Goal: Task Accomplishment & Management: Use online tool/utility

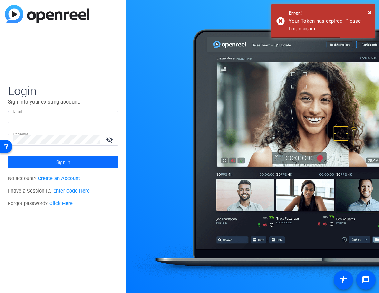
type input "createdbyair@gmail.com"
click at [72, 158] on span at bounding box center [63, 162] width 110 height 17
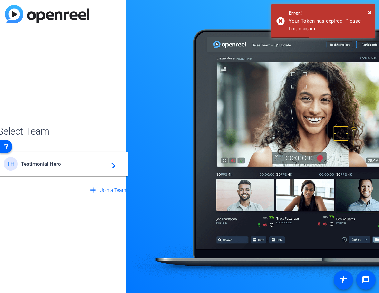
click at [57, 153] on mat-card-content "TH Testimonial Hero navigate_next" at bounding box center [63, 163] width 130 height 25
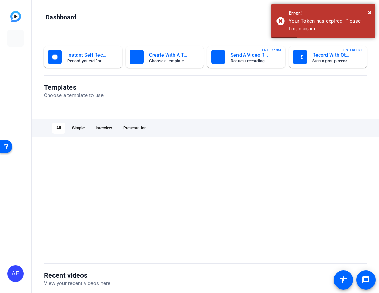
click at [57, 170] on div at bounding box center [205, 199] width 323 height 107
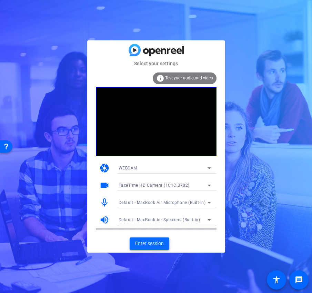
click at [146, 246] on span "Enter session" at bounding box center [149, 243] width 29 height 7
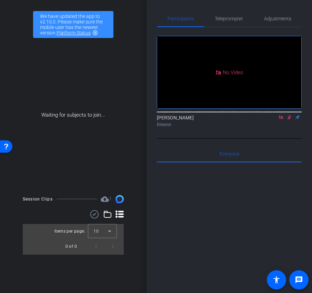
click at [282, 120] on icon at bounding box center [281, 117] width 6 height 5
click at [281, 120] on icon at bounding box center [281, 117] width 6 height 5
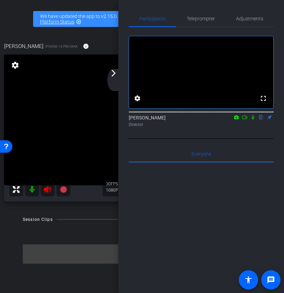
click at [116, 77] on mat-icon "arrow_forward_ios" at bounding box center [113, 73] width 8 height 8
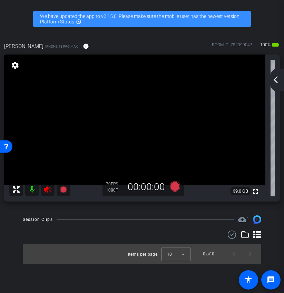
click at [46, 190] on icon at bounding box center [47, 189] width 7 height 7
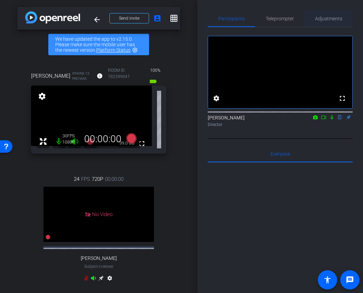
click at [328, 17] on span "Adjustments" at bounding box center [328, 18] width 27 height 5
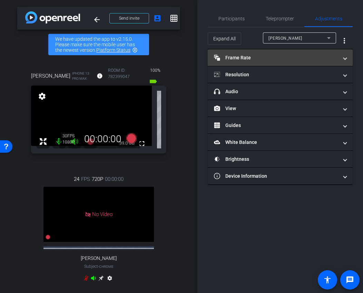
click at [270, 55] on mat-panel-title "Frame Rate Frame Rate" at bounding box center [276, 57] width 124 height 7
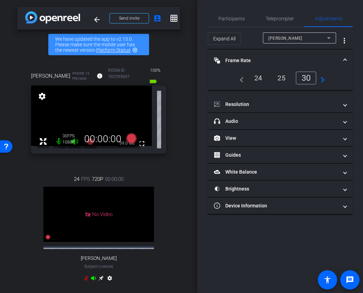
click at [259, 79] on div "24" at bounding box center [258, 78] width 18 height 12
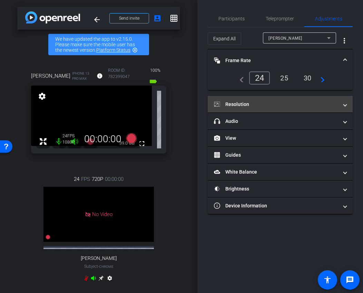
click at [267, 104] on mat-panel-title "Resolution" at bounding box center [276, 104] width 124 height 7
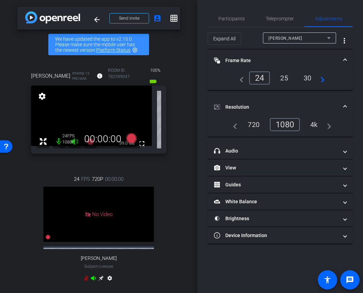
click at [286, 101] on mat-expansion-panel-header "Resolution" at bounding box center [280, 107] width 145 height 22
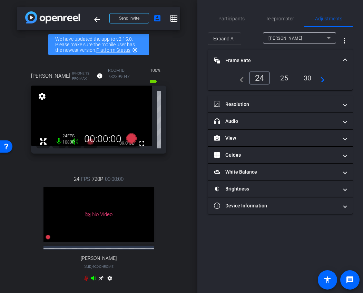
click at [288, 61] on mat-panel-title "Frame Rate Frame Rate" at bounding box center [276, 60] width 124 height 7
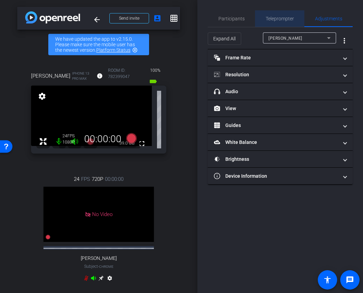
click at [276, 10] on span "Teleprompter" at bounding box center [280, 18] width 28 height 17
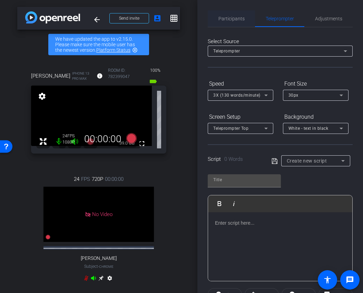
click at [233, 19] on span "Participants" at bounding box center [231, 18] width 26 height 5
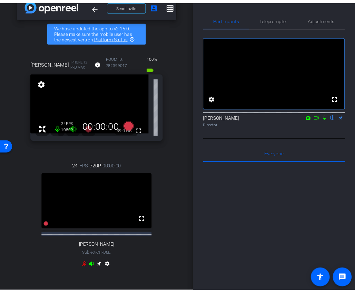
scroll to position [12, 0]
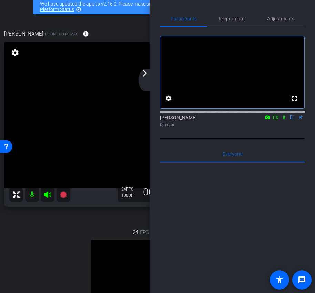
click at [141, 81] on div "arrow_back_ios_new arrow_forward_ios" at bounding box center [146, 80] width 14 height 22
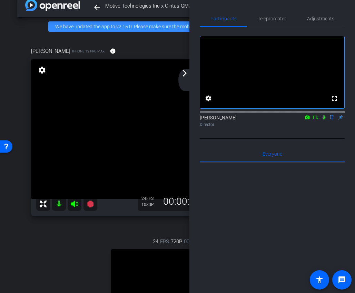
click at [186, 75] on mat-icon "arrow_forward_ios" at bounding box center [184, 73] width 8 height 8
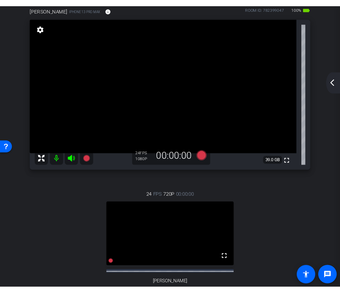
scroll to position [0, 0]
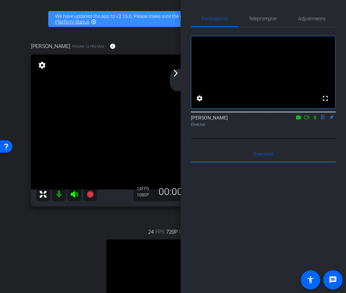
click at [175, 80] on div "arrow_back_ios_new arrow_forward_ios" at bounding box center [177, 80] width 14 height 22
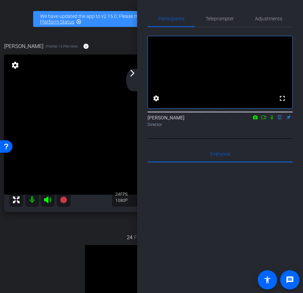
click at [130, 81] on div "arrow_back_ios_new arrow_forward_ios" at bounding box center [133, 80] width 14 height 22
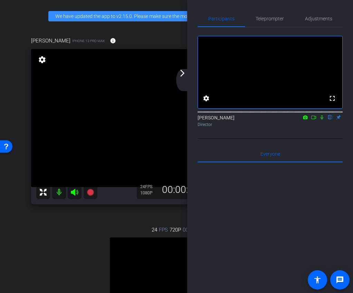
click at [185, 77] on div "arrow_back_ios_new arrow_forward_ios" at bounding box center [183, 80] width 14 height 22
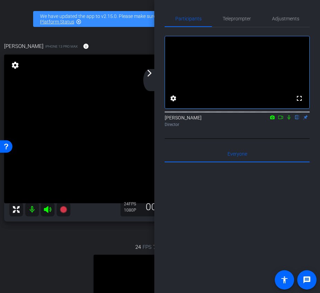
click at [151, 80] on div "arrow_back_ios_new arrow_forward_ios" at bounding box center [150, 80] width 14 height 22
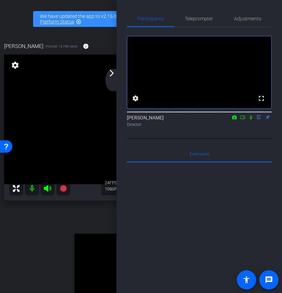
click at [113, 86] on div "arrow_back_ios_new arrow_forward_ios" at bounding box center [113, 80] width 14 height 22
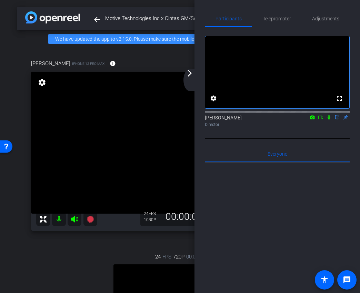
click at [190, 75] on mat-icon "arrow_forward_ios" at bounding box center [190, 73] width 8 height 8
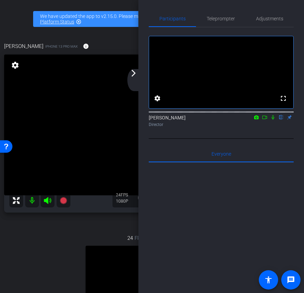
click at [137, 84] on div "arrow_back_ios_new arrow_forward_ios" at bounding box center [134, 80] width 14 height 22
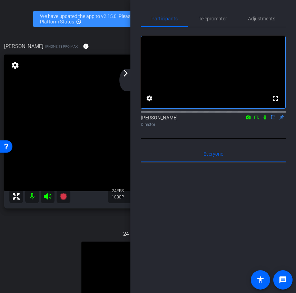
click at [128, 79] on div "arrow_back_ios_new arrow_forward_ios" at bounding box center [126, 80] width 14 height 22
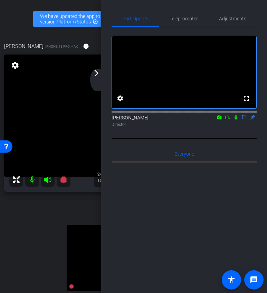
click at [97, 79] on div "arrow_back_ios_new arrow_forward_ios" at bounding box center [97, 80] width 14 height 22
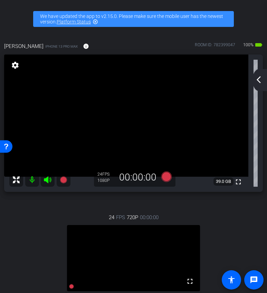
click at [261, 80] on mat-icon "arrow_back_ios_new" at bounding box center [258, 80] width 8 height 8
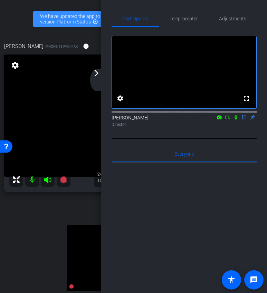
click at [96, 72] on mat-icon "arrow_forward_ios" at bounding box center [96, 73] width 8 height 8
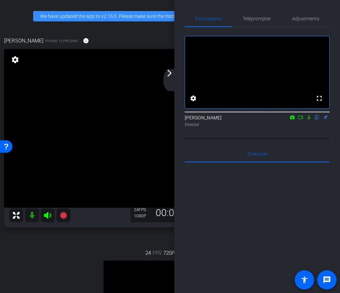
drag, startPoint x: 301, startPoint y: 127, endPoint x: 279, endPoint y: 151, distance: 33.2
click at [279, 151] on div "fullscreen settings Ariam Eqbe flip Director Everyone 0 Mark all read To: Every…" at bounding box center [257, 200] width 145 height 347
click at [301, 120] on icon at bounding box center [301, 117] width 6 height 5
click at [168, 73] on mat-icon "arrow_forward_ios" at bounding box center [169, 73] width 8 height 8
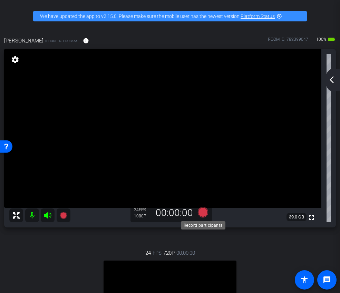
click at [203, 214] on icon at bounding box center [202, 212] width 10 height 10
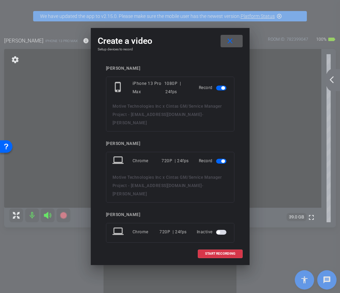
click at [221, 159] on span "button" at bounding box center [222, 160] width 3 height 3
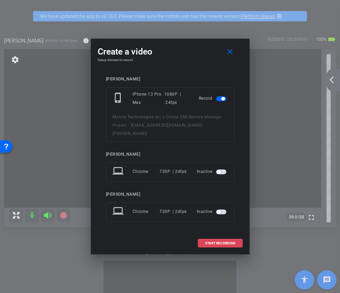
click at [210, 243] on span at bounding box center [220, 243] width 44 height 17
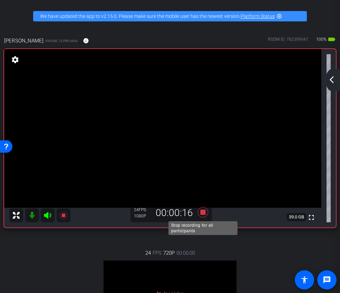
click at [201, 210] on icon at bounding box center [202, 212] width 10 height 10
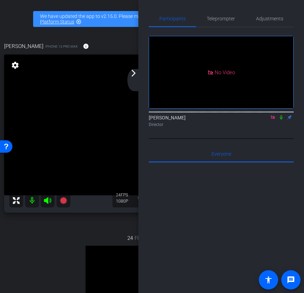
click at [282, 120] on icon at bounding box center [281, 117] width 6 height 5
click at [134, 78] on div "arrow_back_ios_new arrow_forward_ios" at bounding box center [134, 80] width 14 height 22
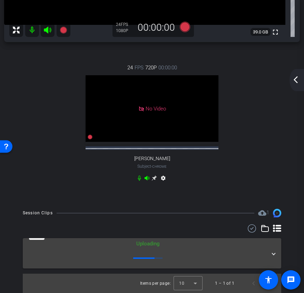
scroll to position [177, 0]
click at [275, 249] on mat-expansion-panel-header "[DATE] Uploading 1" at bounding box center [152, 253] width 258 height 30
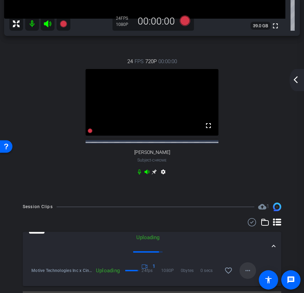
click at [246, 275] on mat-icon "more_horiz" at bounding box center [248, 270] width 8 height 8
click at [275, 179] on div at bounding box center [152, 146] width 304 height 293
click at [247, 275] on mat-icon "more_horiz" at bounding box center [248, 270] width 8 height 8
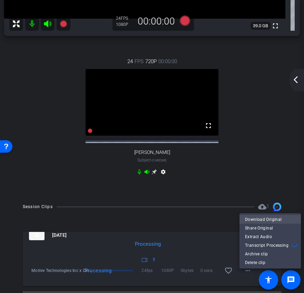
click at [256, 219] on span "Download Original" at bounding box center [270, 219] width 50 height 8
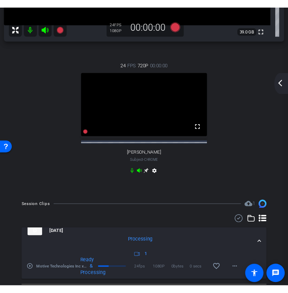
scroll to position [0, 0]
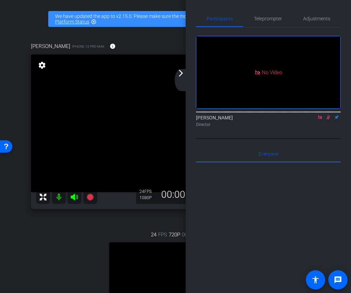
click at [327, 120] on icon at bounding box center [329, 117] width 6 height 5
click at [319, 120] on icon at bounding box center [321, 117] width 6 height 5
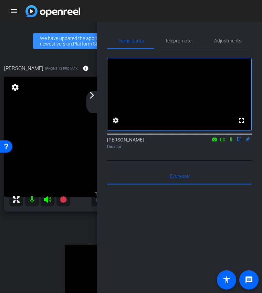
click at [94, 98] on mat-icon "arrow_forward_ios" at bounding box center [92, 95] width 8 height 8
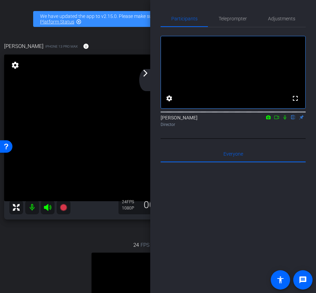
click at [146, 77] on div "arrow_back_ios_new arrow_forward_ios" at bounding box center [146, 80] width 14 height 22
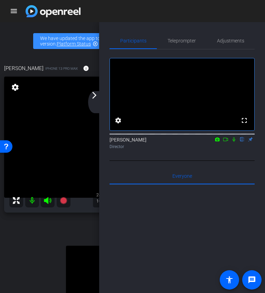
click at [95, 101] on div "arrow_back_ios_new arrow_forward_ios" at bounding box center [95, 102] width 14 height 22
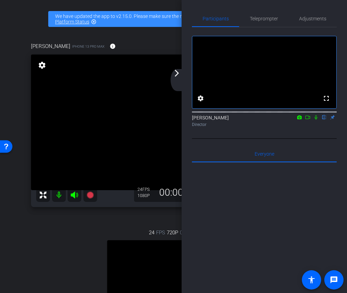
click at [176, 72] on mat-icon "arrow_forward_ios" at bounding box center [177, 73] width 8 height 8
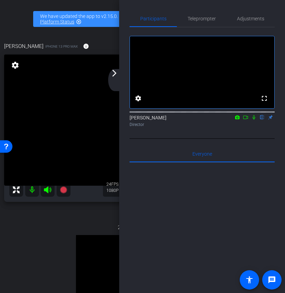
click at [245, 120] on icon at bounding box center [245, 117] width 6 height 5
click at [254, 120] on icon at bounding box center [254, 117] width 6 height 5
click at [114, 74] on mat-icon "arrow_forward_ios" at bounding box center [114, 73] width 8 height 8
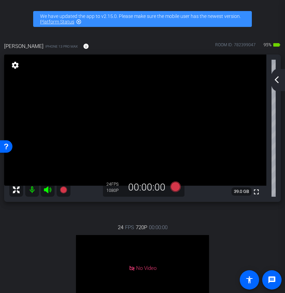
click at [278, 81] on mat-icon "arrow_back_ios_new" at bounding box center [276, 80] width 8 height 8
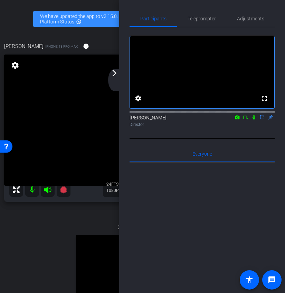
click at [113, 80] on div "arrow_back_ios_new arrow_forward_ios" at bounding box center [115, 80] width 14 height 22
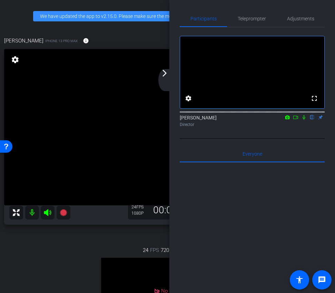
click at [296, 120] on icon at bounding box center [296, 117] width 6 height 5
click at [165, 80] on div "arrow_back_ios_new arrow_forward_ios" at bounding box center [165, 80] width 14 height 22
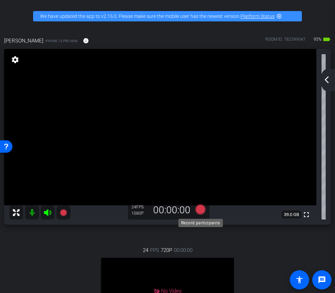
click at [201, 213] on icon at bounding box center [200, 209] width 10 height 10
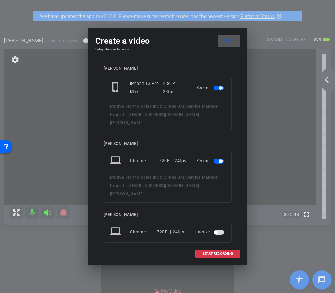
click at [217, 159] on mat-slide-toggle at bounding box center [220, 161] width 12 height 8
click at [218, 159] on span "button" at bounding box center [219, 161] width 10 height 5
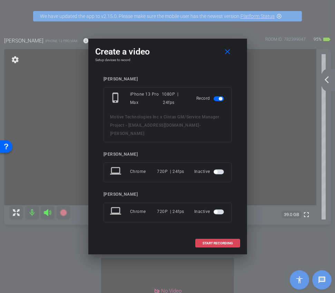
click at [221, 241] on span at bounding box center [218, 243] width 44 height 17
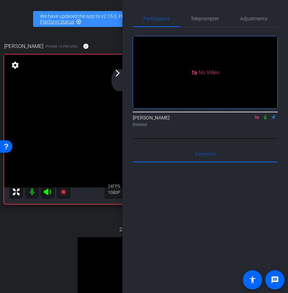
click at [112, 82] on div "arrow_back_ios_new arrow_forward_ios" at bounding box center [118, 80] width 14 height 22
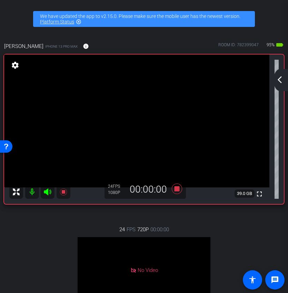
click at [281, 82] on mat-icon "arrow_back_ios_new" at bounding box center [280, 80] width 8 height 8
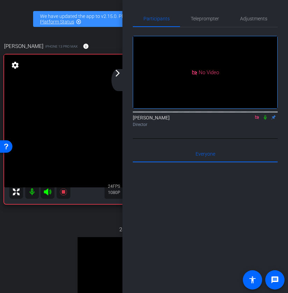
click at [117, 73] on mat-icon "arrow_forward_ios" at bounding box center [117, 73] width 8 height 8
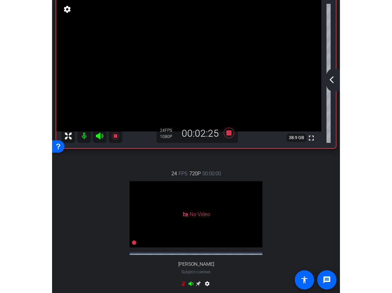
scroll to position [16, 0]
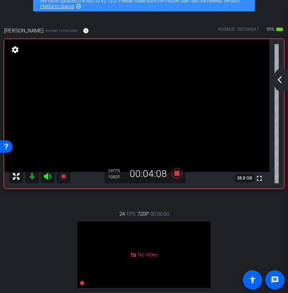
click at [276, 85] on div "arrow_back_ios_new arrow_forward_ios" at bounding box center [281, 80] width 14 height 22
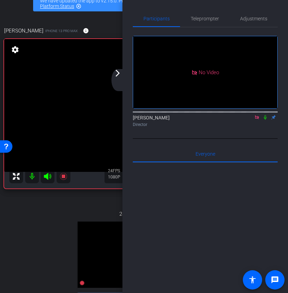
click at [265, 120] on icon at bounding box center [265, 117] width 3 height 4
click at [265, 120] on icon at bounding box center [266, 117] width 4 height 4
click at [265, 120] on icon at bounding box center [265, 117] width 6 height 5
click at [121, 81] on div "arrow_back_ios_new arrow_forward_ios" at bounding box center [118, 80] width 14 height 22
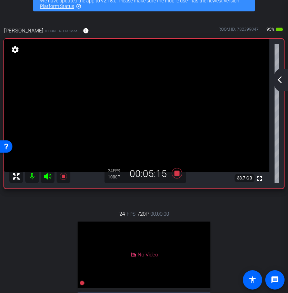
click at [278, 84] on div "arrow_back_ios_new arrow_forward_ios" at bounding box center [281, 80] width 14 height 22
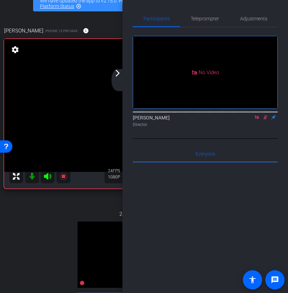
click at [265, 120] on icon at bounding box center [266, 117] width 4 height 4
click at [121, 77] on div "arrow_back_ios_new arrow_forward_ios" at bounding box center [118, 80] width 14 height 22
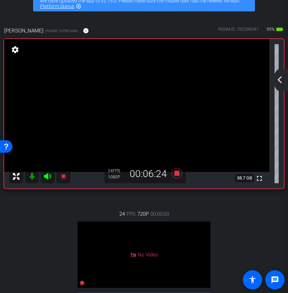
click at [281, 78] on mat-icon "arrow_back_ios_new" at bounding box center [280, 80] width 8 height 8
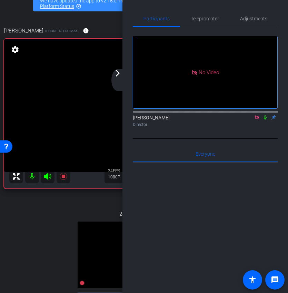
click at [120, 76] on mat-icon "arrow_forward_ios" at bounding box center [117, 73] width 8 height 8
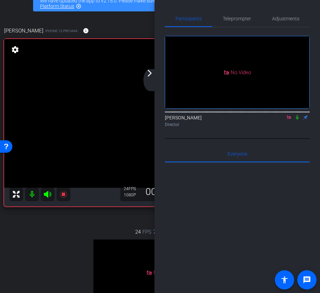
click at [149, 77] on mat-icon "arrow_forward_ios" at bounding box center [150, 73] width 8 height 8
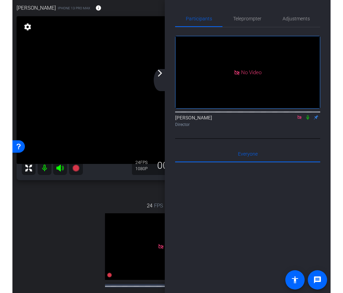
scroll to position [44, 0]
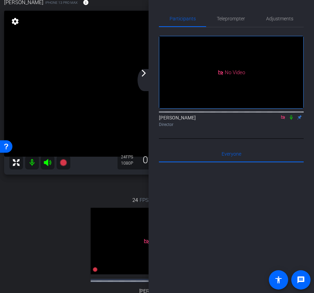
click at [143, 77] on div "arrow_back_ios_new arrow_forward_ios" at bounding box center [145, 80] width 14 height 22
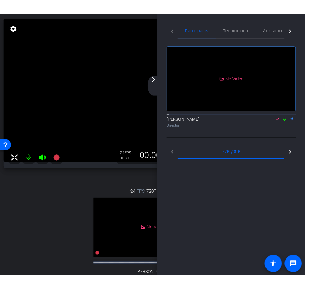
scroll to position [38, 0]
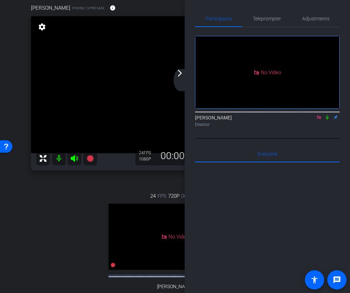
click at [178, 77] on mat-icon "arrow_forward_ios" at bounding box center [180, 73] width 8 height 8
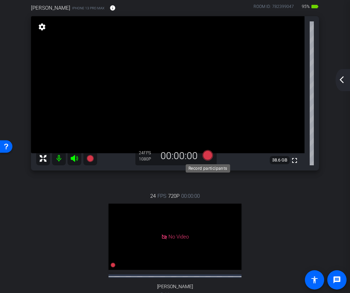
click at [208, 158] on icon at bounding box center [208, 155] width 10 height 10
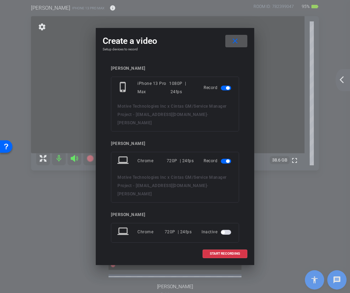
click at [225, 159] on span "button" at bounding box center [226, 161] width 10 height 5
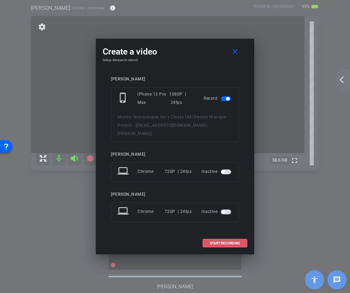
click at [219, 241] on span "START RECORDING" at bounding box center [225, 242] width 30 height 3
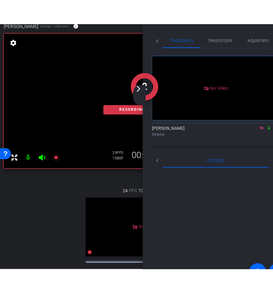
scroll to position [44, 0]
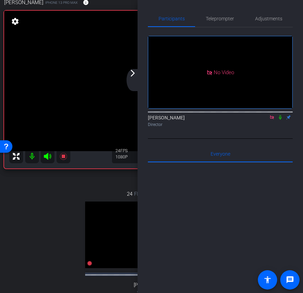
click at [133, 76] on mat-icon "arrow_forward_ios" at bounding box center [133, 73] width 8 height 8
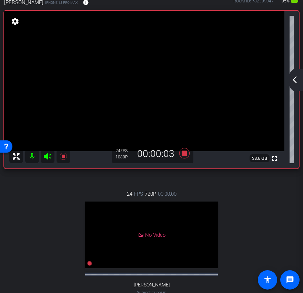
click at [298, 81] on mat-icon "arrow_back_ios_new" at bounding box center [295, 80] width 8 height 8
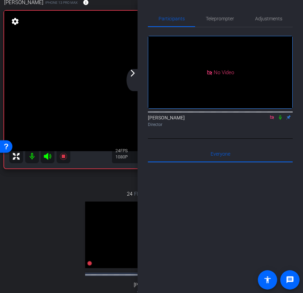
click at [132, 77] on mat-icon "arrow_forward_ios" at bounding box center [133, 73] width 8 height 8
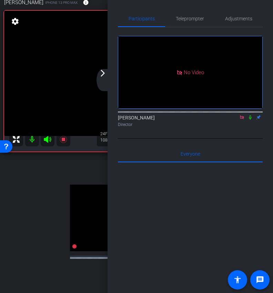
click at [99, 78] on div "arrow_back_ios_new arrow_forward_ios" at bounding box center [104, 80] width 14 height 22
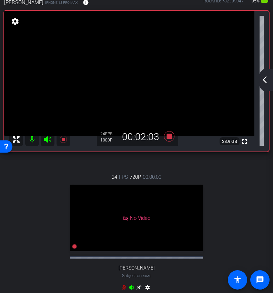
click at [264, 81] on mat-icon "arrow_back_ios_new" at bounding box center [265, 80] width 8 height 8
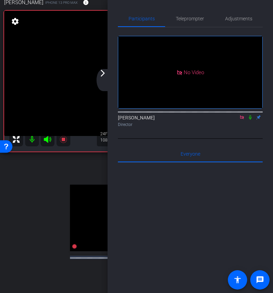
click at [101, 79] on div "arrow_back_ios_new arrow_forward_ios" at bounding box center [104, 80] width 14 height 22
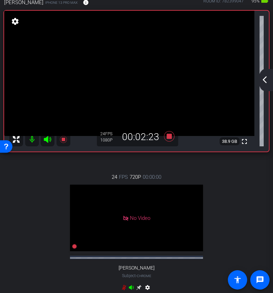
click at [263, 82] on mat-icon "arrow_back_ios_new" at bounding box center [265, 80] width 8 height 8
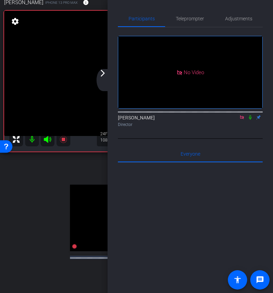
click at [251, 120] on icon at bounding box center [251, 117] width 6 height 5
click at [100, 79] on div "arrow_back_ios_new arrow_forward_ios" at bounding box center [104, 80] width 14 height 22
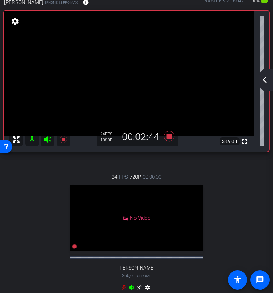
click at [266, 83] on mat-icon "arrow_back_ios_new" at bounding box center [265, 80] width 8 height 8
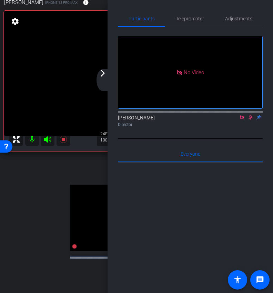
click at [251, 120] on icon at bounding box center [251, 117] width 6 height 5
click at [250, 120] on icon at bounding box center [250, 117] width 3 height 4
click at [104, 75] on mat-icon "arrow_forward_ios" at bounding box center [103, 73] width 8 height 8
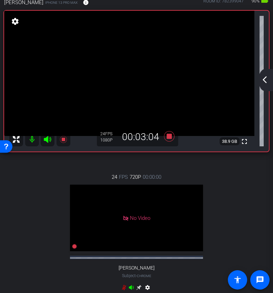
click at [267, 78] on mat-icon "arrow_back_ios_new" at bounding box center [265, 80] width 8 height 8
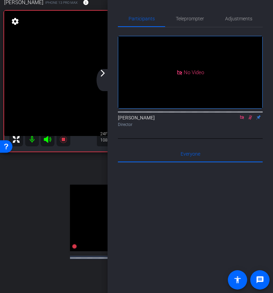
click at [103, 74] on mat-icon "arrow_forward_ios" at bounding box center [103, 73] width 8 height 8
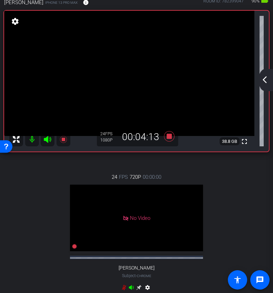
click at [264, 79] on mat-icon "arrow_back_ios_new" at bounding box center [265, 80] width 8 height 8
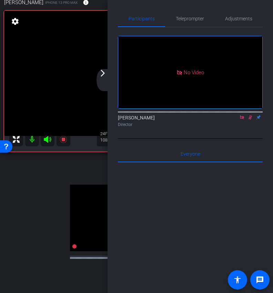
click at [250, 120] on icon at bounding box center [251, 117] width 4 height 4
click at [250, 120] on icon at bounding box center [251, 117] width 6 height 5
click at [103, 75] on mat-icon "arrow_forward_ios" at bounding box center [103, 73] width 8 height 8
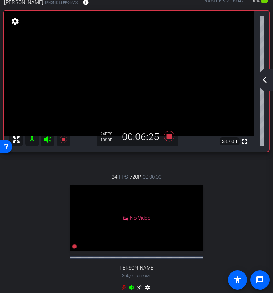
click at [267, 84] on div "arrow_back_ios_new arrow_forward_ios" at bounding box center [266, 80] width 14 height 22
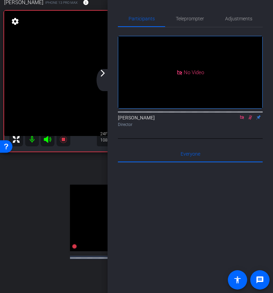
click at [250, 120] on icon at bounding box center [251, 117] width 4 height 4
click at [106, 77] on div "arrow_back_ios_new arrow_forward_ios" at bounding box center [104, 80] width 14 height 22
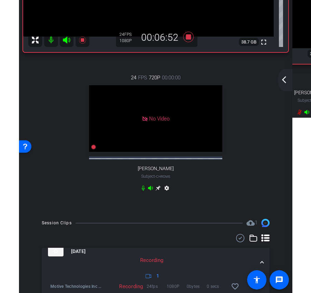
scroll to position [98, 0]
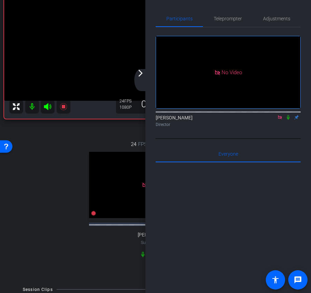
click at [143, 73] on mat-icon "arrow_forward_ios" at bounding box center [140, 73] width 8 height 8
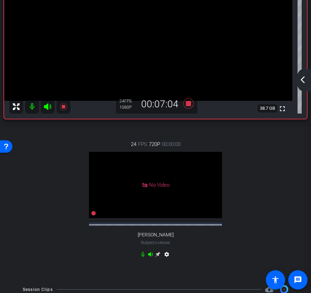
click at [302, 85] on div "arrow_back_ios_new arrow_forward_ios" at bounding box center [303, 80] width 14 height 22
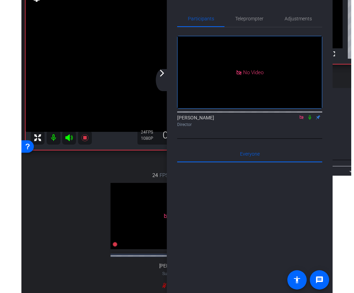
scroll to position [46, 0]
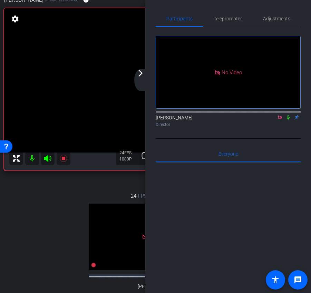
click at [288, 120] on icon at bounding box center [288, 117] width 3 height 4
click at [288, 120] on icon at bounding box center [288, 117] width 4 height 4
click at [288, 120] on icon at bounding box center [288, 117] width 3 height 4
click at [288, 120] on icon at bounding box center [288, 117] width 6 height 5
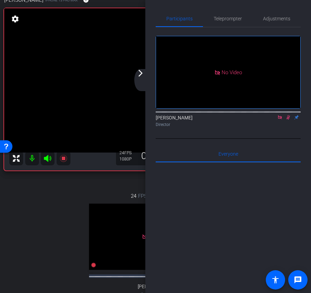
click at [147, 76] on div "arrow_back_ios_new arrow_forward_ios" at bounding box center [141, 80] width 14 height 22
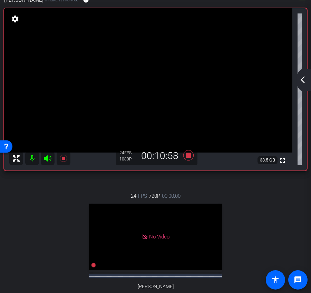
click at [306, 79] on mat-icon "arrow_back_ios_new" at bounding box center [302, 80] width 8 height 8
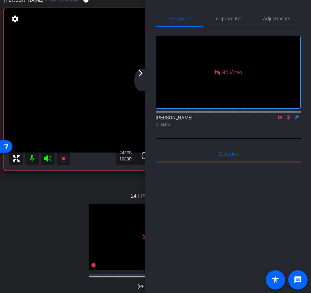
click at [245, 139] on div "No Video Ariam Eqbe Director" at bounding box center [228, 82] width 145 height 111
click at [288, 120] on icon at bounding box center [288, 117] width 6 height 5
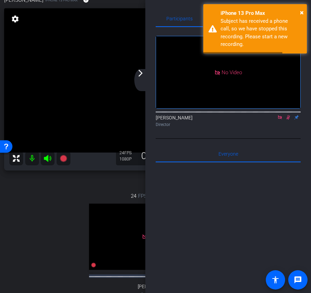
click at [287, 120] on icon at bounding box center [288, 117] width 6 height 5
click at [142, 77] on div "arrow_back_ios_new arrow_forward_ios" at bounding box center [141, 80] width 14 height 22
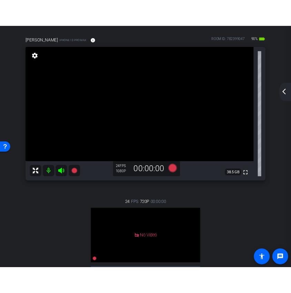
scroll to position [41, 0]
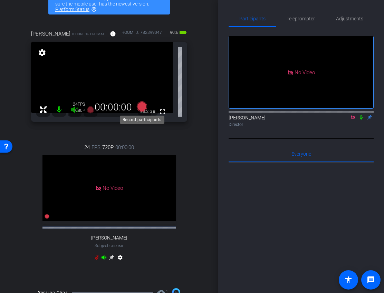
click at [143, 108] on icon at bounding box center [142, 106] width 10 height 10
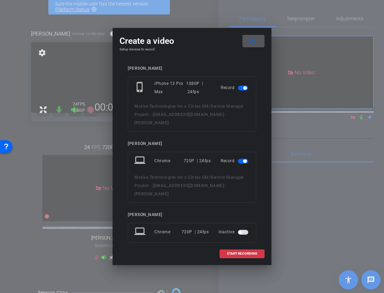
click at [242, 159] on span "button" at bounding box center [243, 161] width 10 height 5
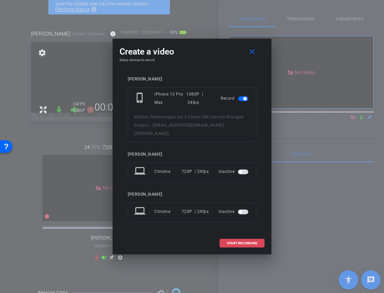
click at [235, 241] on span at bounding box center [242, 243] width 44 height 17
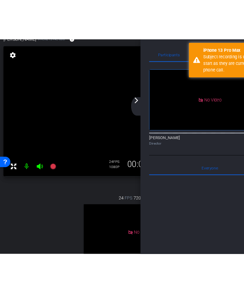
scroll to position [46, 0]
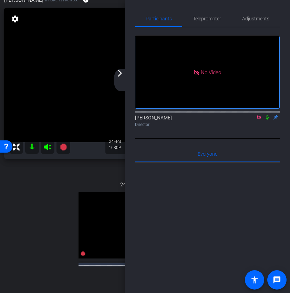
click at [120, 79] on div "arrow_back_ios_new arrow_forward_ios" at bounding box center [121, 80] width 14 height 22
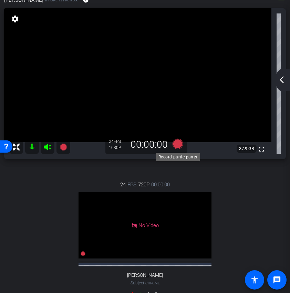
click at [179, 145] on icon at bounding box center [178, 143] width 10 height 10
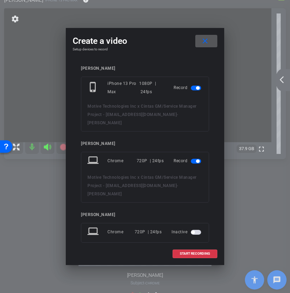
click at [198, 159] on span "button" at bounding box center [197, 160] width 3 height 3
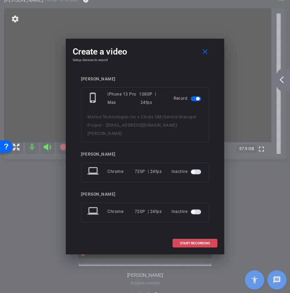
click at [194, 241] on span "START RECORDING" at bounding box center [195, 242] width 30 height 3
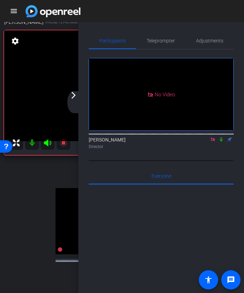
click at [69, 97] on mat-icon "arrow_forward_ios" at bounding box center [73, 95] width 8 height 8
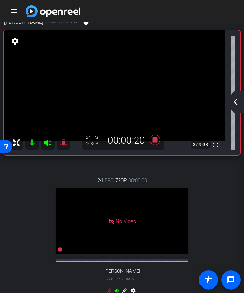
click at [234, 102] on mat-icon "arrow_back_ios_new" at bounding box center [235, 102] width 8 height 8
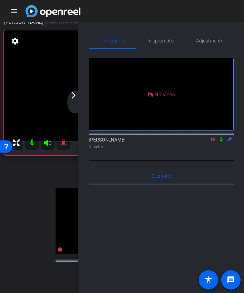
click at [223, 142] on icon at bounding box center [221, 139] width 6 height 5
click at [73, 96] on mat-icon "arrow_forward_ios" at bounding box center [73, 95] width 8 height 8
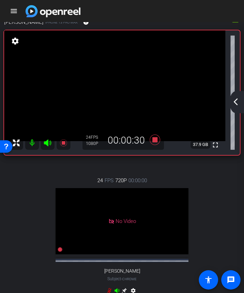
click at [236, 102] on mat-icon "arrow_back_ios_new" at bounding box center [235, 102] width 8 height 8
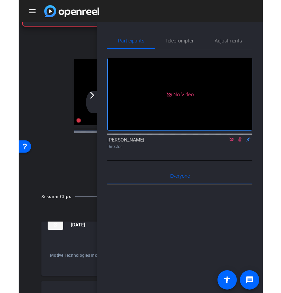
scroll to position [273, 0]
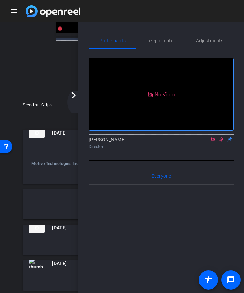
click at [76, 98] on mat-icon "arrow_forward_ios" at bounding box center [73, 95] width 8 height 8
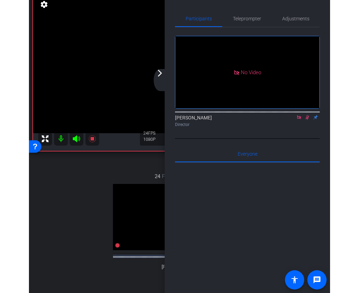
scroll to position [12, 0]
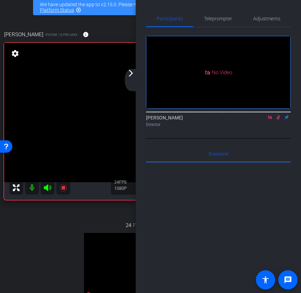
click at [128, 79] on div "arrow_back_ios_new arrow_forward_ios" at bounding box center [132, 80] width 14 height 22
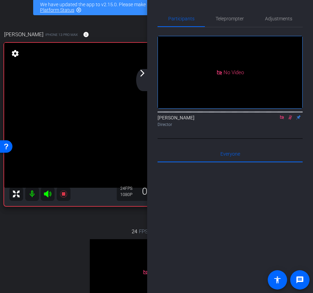
click at [146, 79] on div "arrow_back_ios_new arrow_forward_ios" at bounding box center [143, 80] width 14 height 22
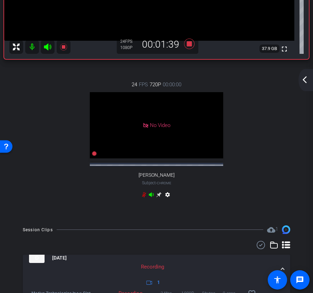
scroll to position [96, 0]
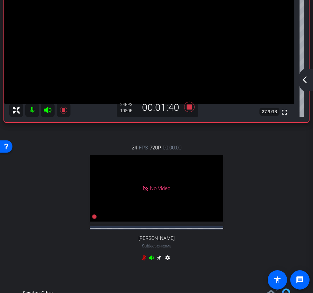
click at [305, 79] on mat-icon "arrow_back_ios_new" at bounding box center [304, 80] width 8 height 8
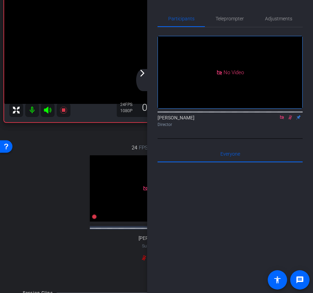
click at [290, 120] on icon at bounding box center [290, 117] width 6 height 5
click at [140, 79] on div "arrow_back_ios_new arrow_forward_ios" at bounding box center [143, 80] width 14 height 22
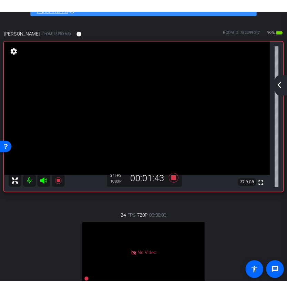
scroll to position [0, 0]
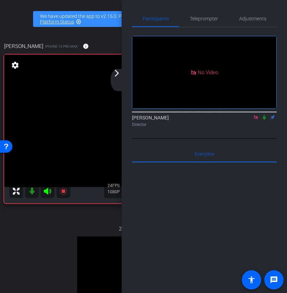
click at [115, 80] on div "arrow_back_ios_new arrow_forward_ios" at bounding box center [118, 80] width 14 height 22
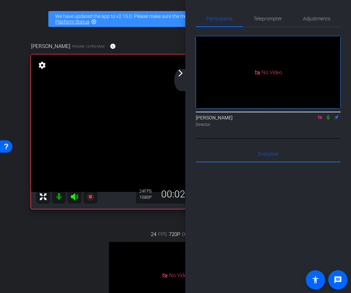
click at [181, 78] on div "arrow_back_ios_new arrow_forward_ios" at bounding box center [181, 80] width 14 height 22
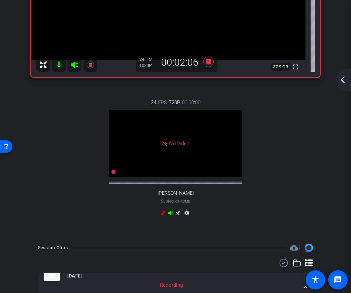
scroll to position [48, 0]
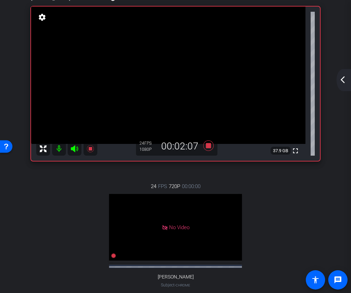
click at [346, 79] on mat-icon "arrow_back_ios_new" at bounding box center [342, 80] width 8 height 8
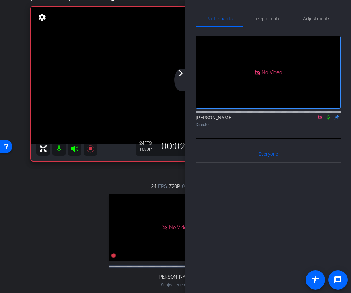
scroll to position [17, 0]
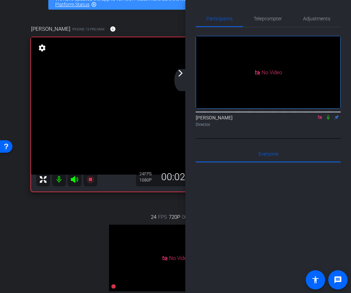
click at [320, 119] on icon at bounding box center [320, 117] width 4 height 4
click at [178, 81] on div "arrow_back_ios_new arrow_forward_ios" at bounding box center [181, 80] width 14 height 22
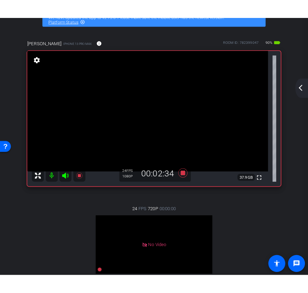
scroll to position [0, 0]
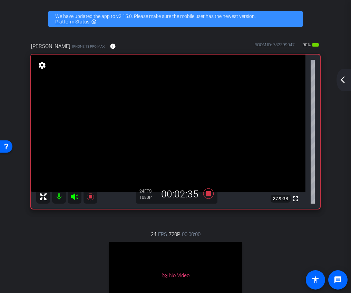
click at [339, 79] on mat-icon "arrow_back_ios_new" at bounding box center [342, 80] width 8 height 8
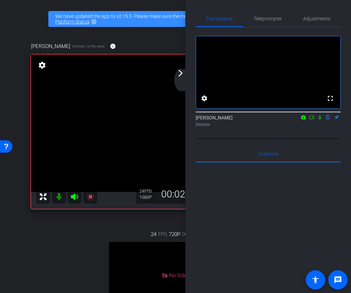
click at [312, 120] on icon at bounding box center [312, 117] width 6 height 5
click at [178, 80] on div "arrow_back_ios_new arrow_forward_ios" at bounding box center [181, 80] width 14 height 22
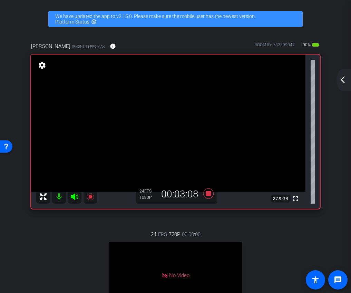
click at [340, 81] on mat-icon "arrow_back_ios_new" at bounding box center [342, 80] width 8 height 8
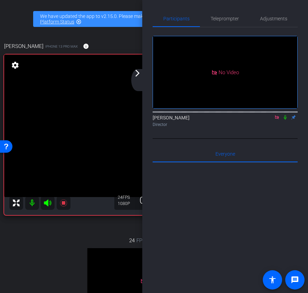
click at [135, 79] on div "arrow_back_ios_new arrow_forward_ios" at bounding box center [138, 80] width 14 height 22
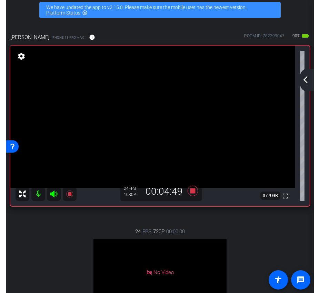
scroll to position [8, 0]
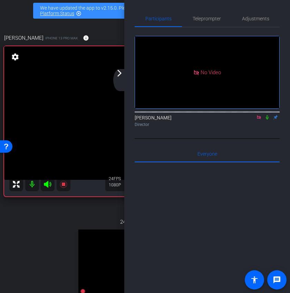
click at [122, 82] on div "arrow_back_ios_new arrow_forward_ios" at bounding box center [120, 80] width 14 height 22
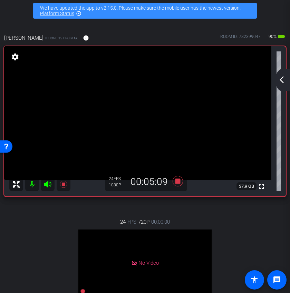
click at [286, 77] on div "arrow_back_ios_new arrow_forward_ios" at bounding box center [282, 80] width 14 height 22
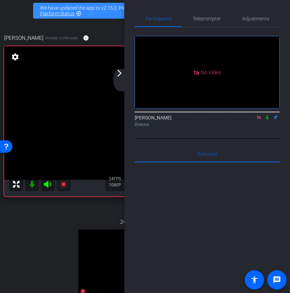
click at [121, 75] on mat-icon "arrow_forward_ios" at bounding box center [119, 73] width 8 height 8
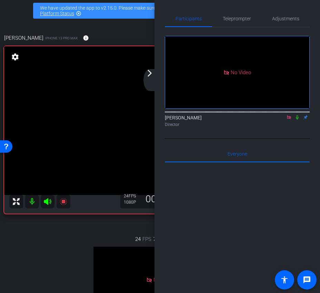
click at [149, 70] on mat-icon "arrow_forward_ios" at bounding box center [150, 73] width 8 height 8
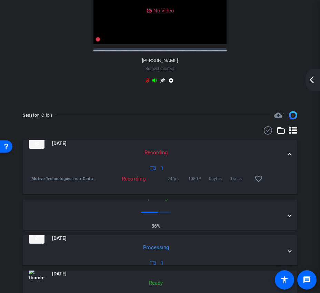
scroll to position [316, 0]
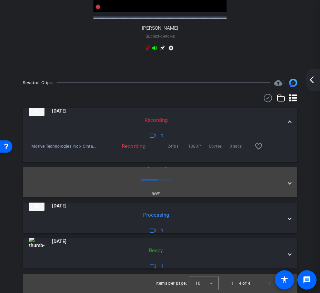
click at [288, 175] on div "Oct 15, 2025 Uploading 56% 1" at bounding box center [158, 182] width 259 height 62
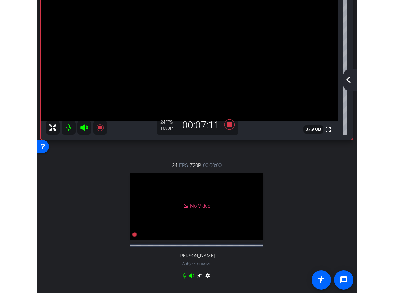
scroll to position [0, 0]
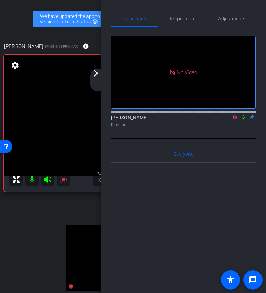
click at [99, 77] on mat-icon "arrow_forward_ios" at bounding box center [96, 73] width 8 height 8
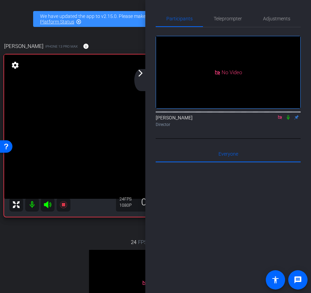
click at [140, 77] on div "arrow_back_ios_new arrow_forward_ios" at bounding box center [141, 80] width 14 height 22
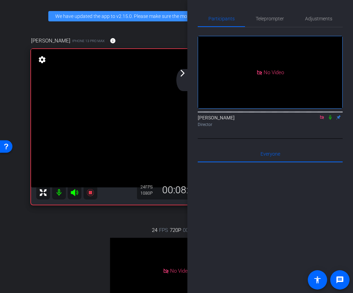
click at [185, 78] on div "arrow_back_ios_new arrow_forward_ios" at bounding box center [183, 80] width 14 height 22
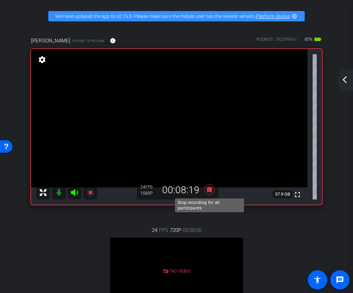
click at [212, 190] on icon at bounding box center [209, 189] width 17 height 12
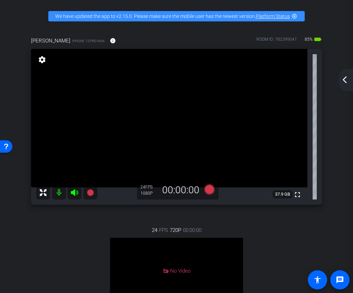
click at [347, 81] on mat-icon "arrow_back_ios_new" at bounding box center [344, 80] width 8 height 8
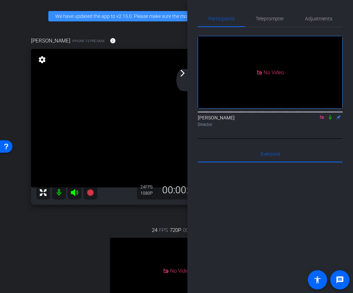
click at [324, 120] on icon at bounding box center [322, 117] width 6 height 5
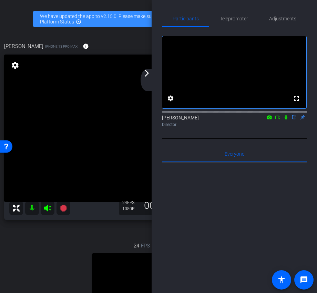
click at [141, 76] on div "arrow_back_ios_new arrow_forward_ios" at bounding box center [148, 80] width 14 height 22
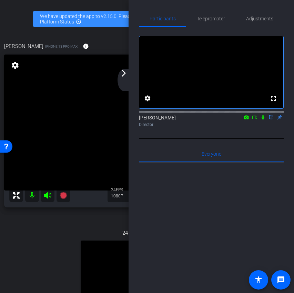
click at [124, 74] on mat-icon "arrow_forward_ios" at bounding box center [124, 73] width 8 height 8
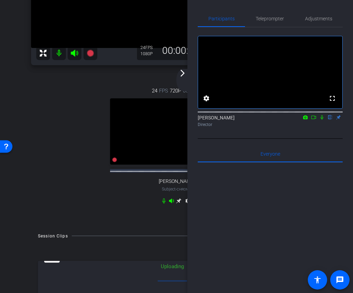
scroll to position [255, 0]
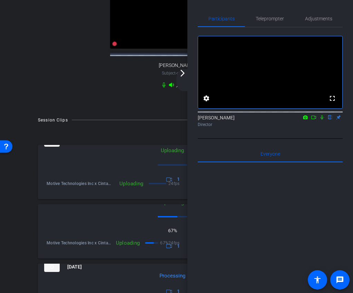
click at [182, 76] on mat-icon "arrow_forward_ios" at bounding box center [182, 73] width 8 height 8
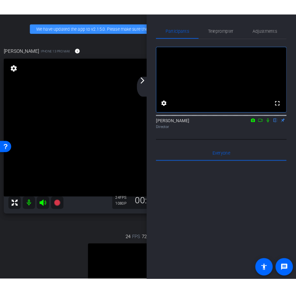
scroll to position [0, 0]
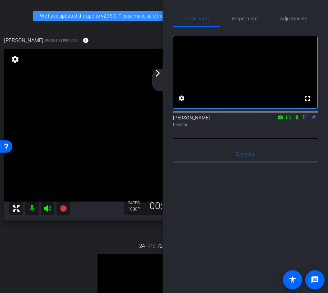
click at [157, 78] on div "arrow_back_ios_new arrow_forward_ios" at bounding box center [159, 80] width 14 height 22
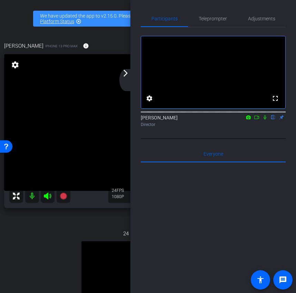
click at [129, 79] on div "arrow_back_ios_new arrow_forward_ios" at bounding box center [126, 80] width 14 height 22
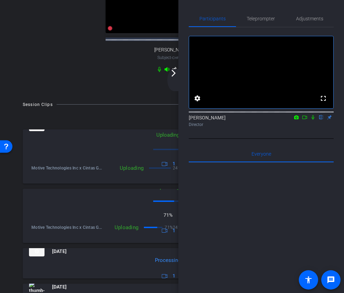
scroll to position [287, 0]
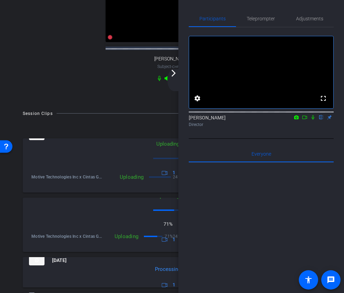
click at [172, 79] on div "arrow_back_ios_new arrow_forward_ios" at bounding box center [174, 80] width 14 height 22
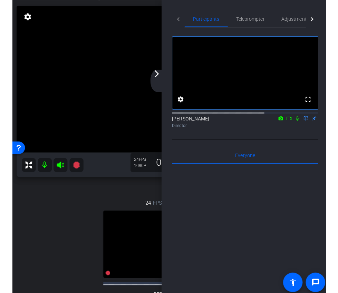
scroll to position [54, 0]
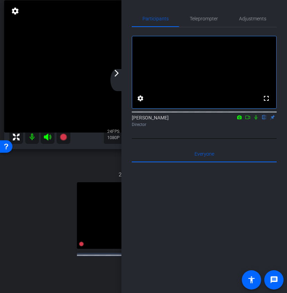
click at [115, 77] on mat-icon "arrow_forward_ios" at bounding box center [116, 73] width 8 height 8
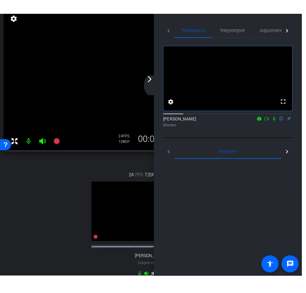
scroll to position [49, 0]
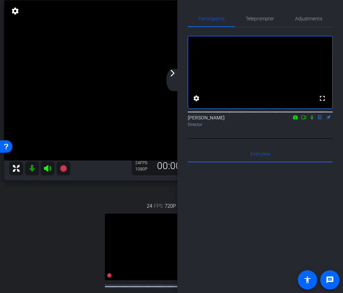
click at [172, 73] on mat-icon "arrow_forward_ios" at bounding box center [172, 73] width 8 height 8
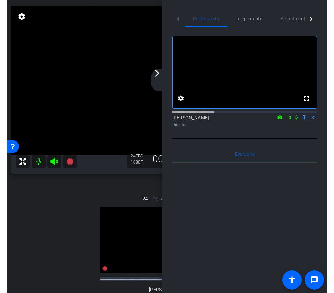
scroll to position [54, 0]
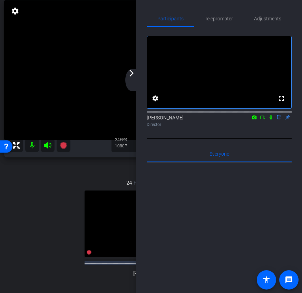
click at [128, 74] on mat-icon "arrow_forward_ios" at bounding box center [131, 73] width 8 height 8
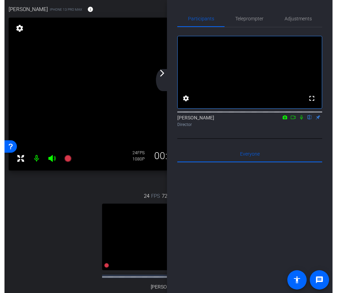
scroll to position [37, 0]
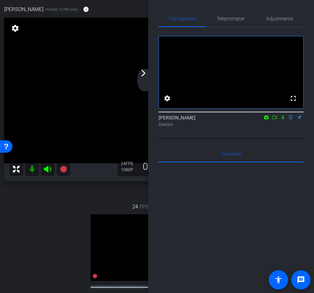
click at [143, 77] on div "arrow_back_ios_new arrow_forward_ios" at bounding box center [144, 80] width 14 height 22
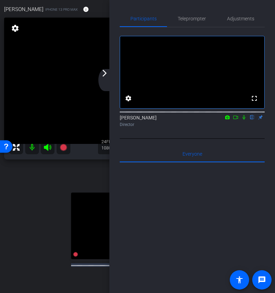
click at [102, 79] on div "arrow_back_ios_new arrow_forward_ios" at bounding box center [105, 80] width 14 height 22
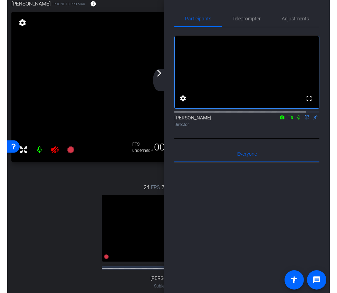
scroll to position [31, 0]
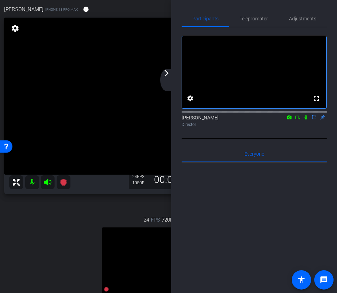
click at [166, 81] on div "arrow_back_ios_new arrow_forward_ios" at bounding box center [167, 80] width 14 height 22
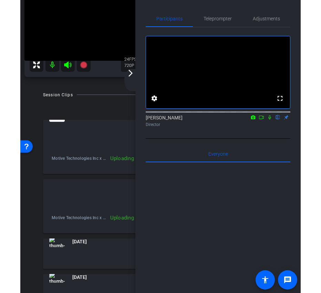
scroll to position [0, 0]
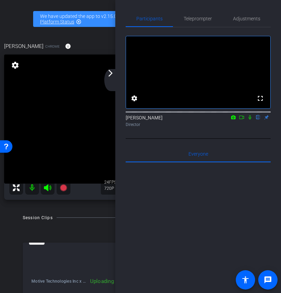
click at [111, 76] on mat-icon "arrow_forward_ios" at bounding box center [110, 73] width 8 height 8
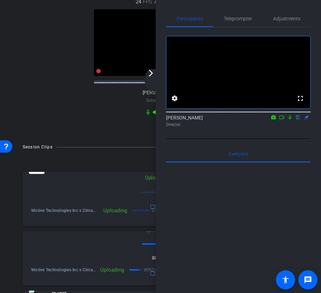
scroll to position [254, 0]
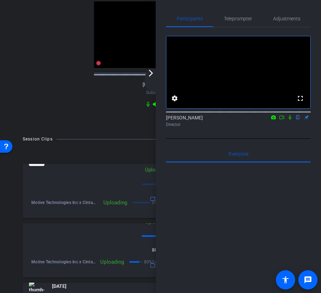
click at [150, 77] on mat-icon "arrow_forward_ios" at bounding box center [151, 73] width 8 height 8
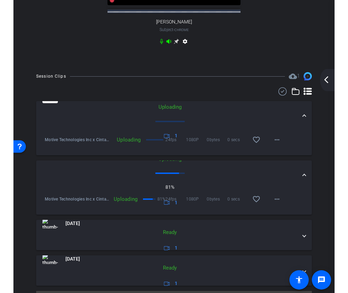
scroll to position [317, 0]
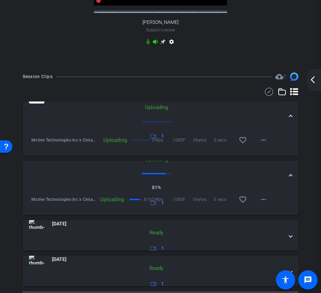
click at [290, 178] on span at bounding box center [291, 175] width 3 height 7
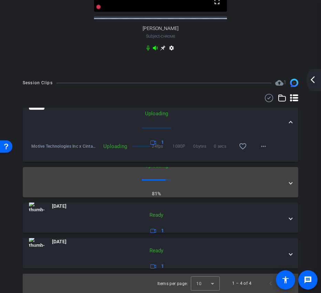
click at [290, 178] on mat-expansion-panel-header "Oct 15, 2025 Uploading 81% 1" at bounding box center [161, 182] width 276 height 30
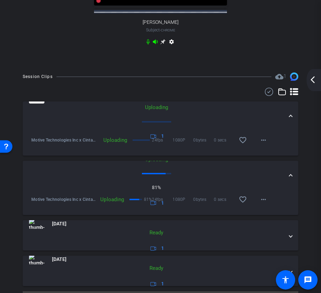
click at [290, 120] on span at bounding box center [291, 116] width 3 height 7
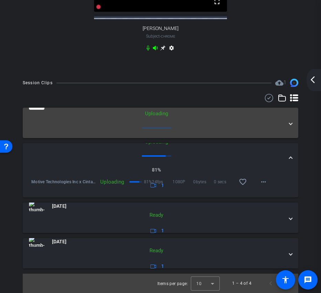
click at [289, 122] on div "[DATE] Uploading 1" at bounding box center [159, 122] width 261 height 47
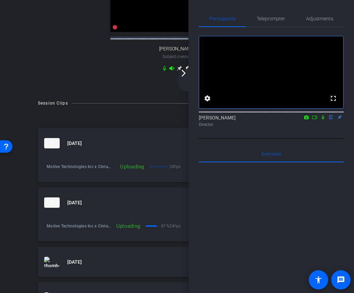
scroll to position [261, 0]
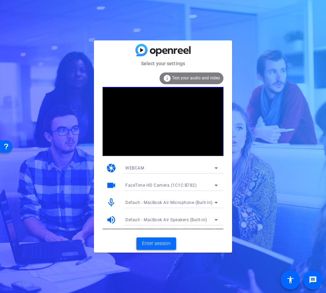
click at [149, 249] on span at bounding box center [156, 243] width 40 height 17
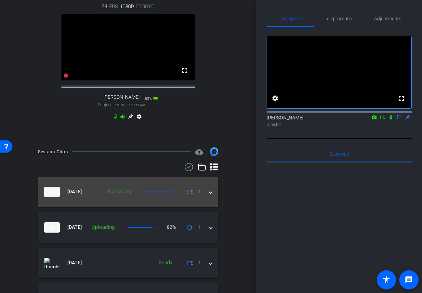
scroll to position [206, 0]
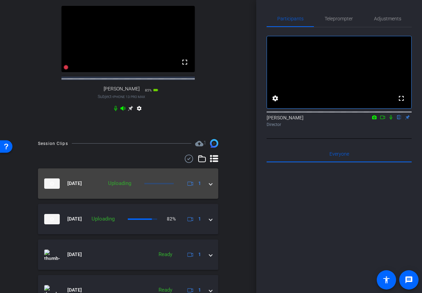
click at [208, 189] on div "[DATE] Uploading 1" at bounding box center [126, 183] width 165 height 10
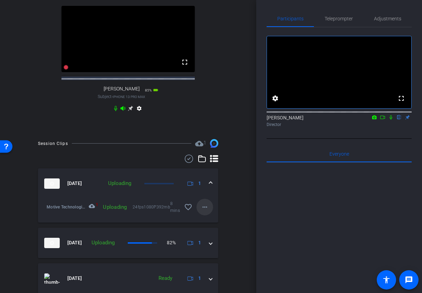
click at [202, 211] on mat-icon "more_horiz" at bounding box center [204, 207] width 8 height 8
click at [217, 225] on span "Cancel Upload" at bounding box center [216, 228] width 29 height 8
click at [205, 211] on mat-icon "more_horiz" at bounding box center [204, 207] width 8 height 8
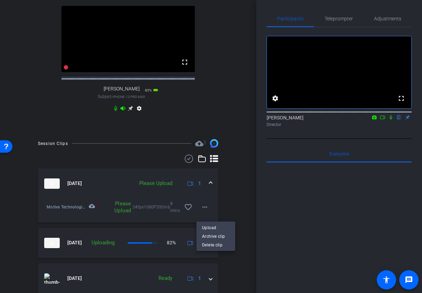
click at [222, 223] on div "Upload Archive clip Delete clip" at bounding box center [215, 235] width 39 height 29
click at [222, 224] on div "Session Clips cloud_upload 1 [DATE] Please Upload 1 Motive Technologies Inc x C…" at bounding box center [127, 246] width 221 height 214
click at [205, 211] on mat-icon "more_horiz" at bounding box center [204, 207] width 8 height 8
click at [218, 228] on span "Upload" at bounding box center [216, 228] width 28 height 8
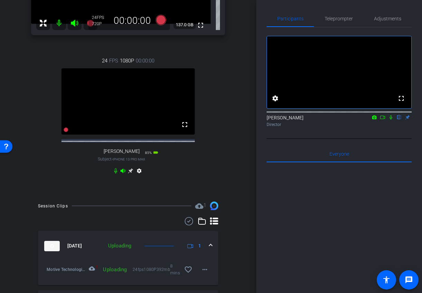
scroll to position [142, 0]
click at [131, 174] on icon at bounding box center [130, 171] width 5 height 5
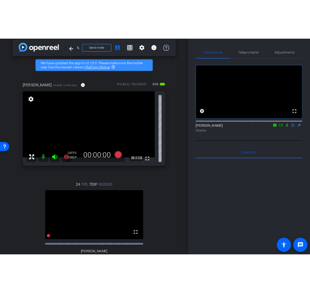
scroll to position [5, 0]
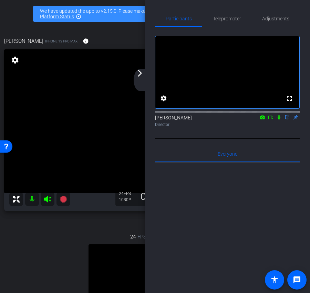
click at [141, 76] on mat-icon "arrow_forward_ios" at bounding box center [140, 73] width 8 height 8
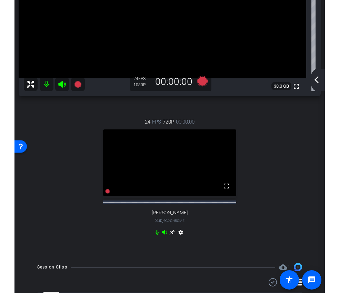
scroll to position [0, 0]
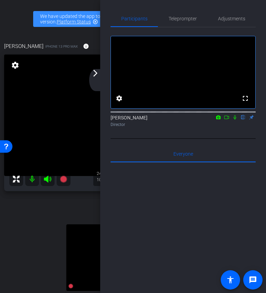
click at [99, 80] on div "arrow_back_ios_new arrow_forward_ios" at bounding box center [96, 80] width 14 height 22
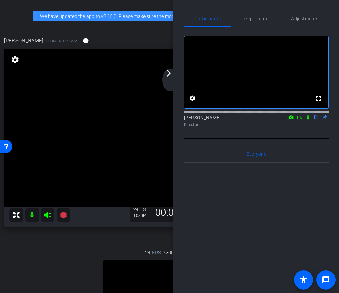
click at [169, 78] on div "arrow_back_ios_new arrow_forward_ios" at bounding box center [169, 80] width 14 height 22
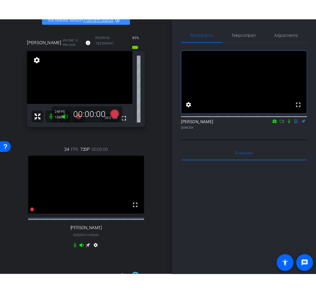
scroll to position [26, 0]
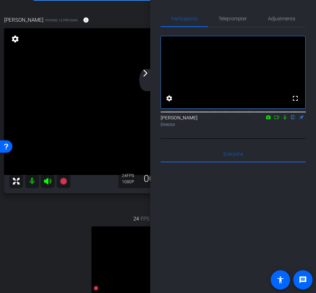
click at [148, 77] on mat-icon "arrow_forward_ios" at bounding box center [145, 73] width 8 height 8
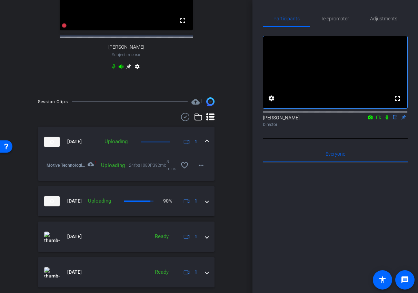
scroll to position [244, 0]
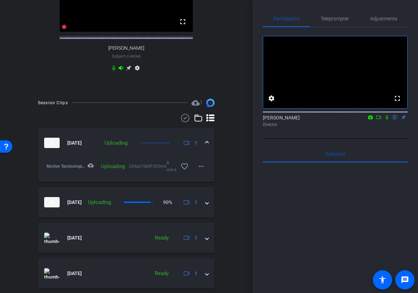
click at [93, 170] on mat-icon "cloud_upload" at bounding box center [92, 166] width 8 height 8
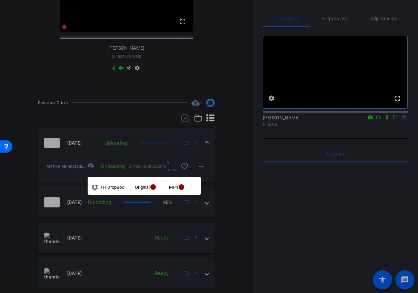
click at [162, 157] on div at bounding box center [209, 146] width 418 height 293
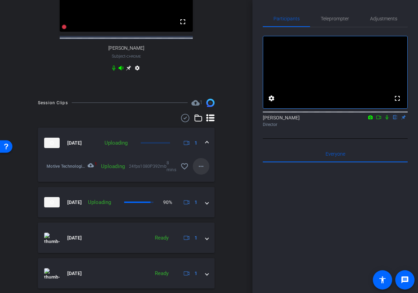
click at [204, 170] on mat-icon "more_horiz" at bounding box center [201, 166] width 8 height 8
click at [215, 152] on div at bounding box center [209, 146] width 418 height 293
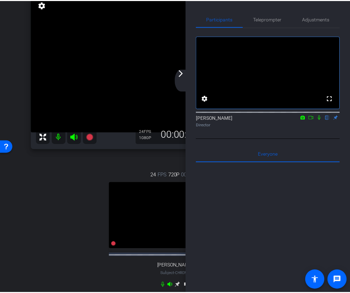
scroll to position [55, 0]
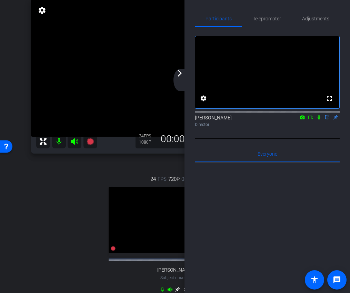
click at [178, 77] on div "arrow_back_ios_new arrow_forward_ios" at bounding box center [181, 80] width 14 height 22
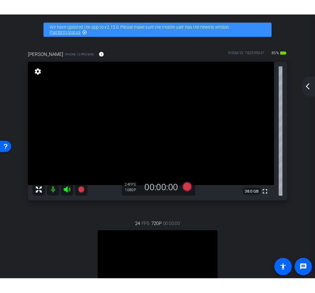
scroll to position [0, 0]
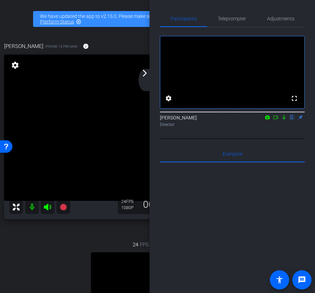
click at [276, 120] on icon at bounding box center [276, 117] width 6 height 5
click at [292, 120] on icon at bounding box center [293, 117] width 6 height 5
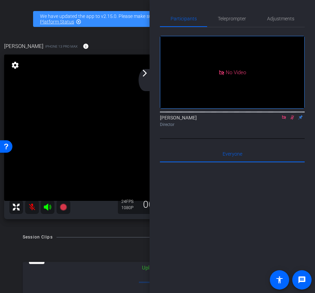
click at [149, 78] on div "arrow_back_ios_new arrow_forward_ios" at bounding box center [146, 80] width 14 height 22
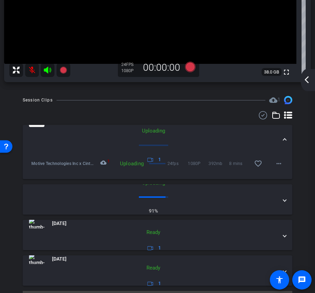
scroll to position [84, 0]
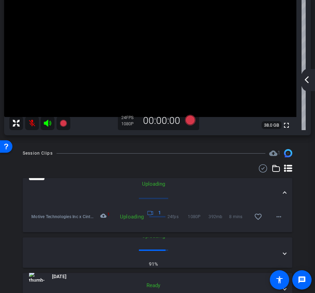
click at [48, 126] on icon at bounding box center [47, 123] width 7 height 7
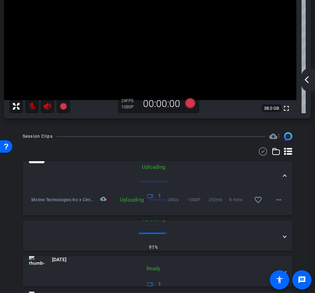
scroll to position [111, 0]
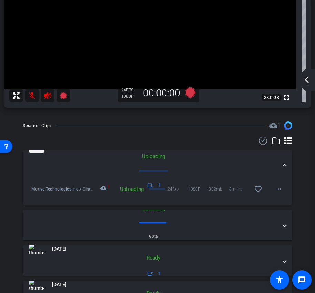
click at [307, 80] on mat-icon "arrow_back_ios_new" at bounding box center [307, 80] width 8 height 8
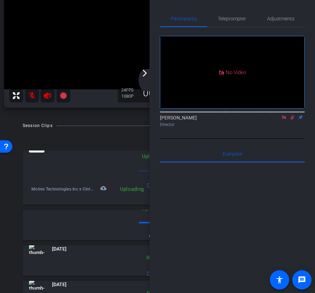
click at [148, 80] on div "arrow_back_ios_new arrow_forward_ios" at bounding box center [146, 80] width 14 height 22
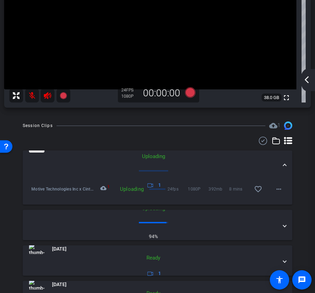
click at [305, 86] on div "arrow_back_ios_new arrow_forward_ios" at bounding box center [308, 80] width 14 height 22
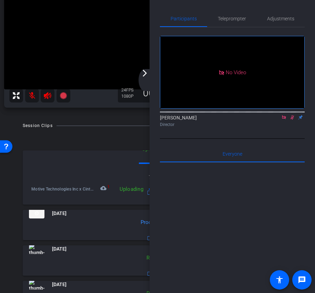
click at [121, 178] on mat-panel-description "Uploading 70% 1" at bounding box center [153, 171] width 249 height 52
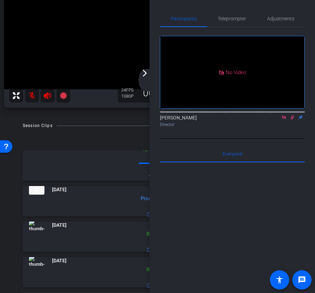
click at [148, 78] on div "arrow_back_ios_new arrow_forward_ios" at bounding box center [146, 80] width 14 height 22
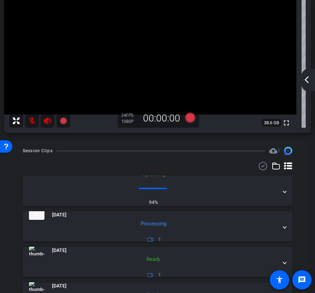
scroll to position [87, 0]
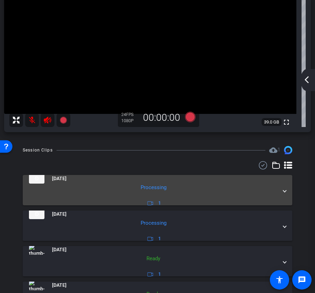
click at [277, 192] on mat-panel-description "Processing 1" at bounding box center [153, 196] width 249 height 24
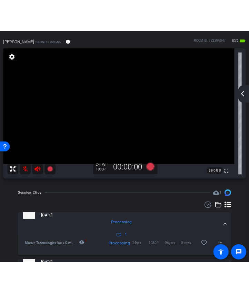
scroll to position [0, 0]
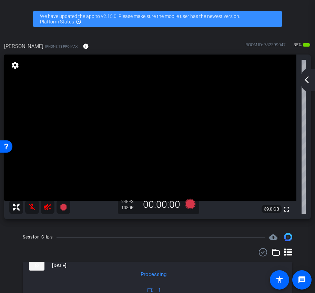
click at [308, 81] on mat-icon "arrow_back_ios_new" at bounding box center [307, 80] width 8 height 8
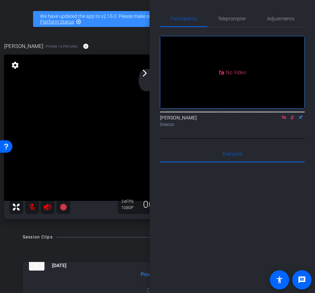
click at [143, 75] on mat-icon "arrow_forward_ios" at bounding box center [145, 73] width 8 height 8
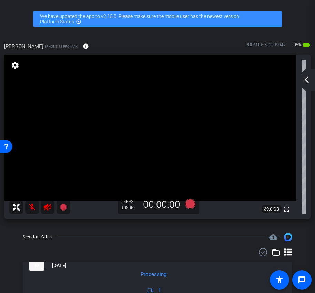
click at [45, 204] on icon at bounding box center [47, 207] width 8 height 8
click at [37, 208] on mat-icon at bounding box center [32, 207] width 14 height 14
click at [305, 77] on mat-icon "arrow_back_ios_new" at bounding box center [307, 80] width 8 height 8
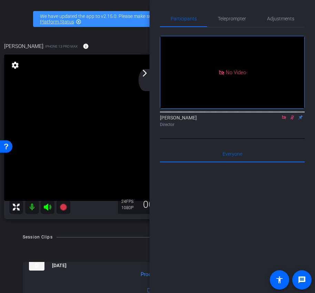
click at [291, 120] on icon at bounding box center [293, 117] width 6 height 5
click at [149, 76] on div "arrow_back_ios_new arrow_forward_ios" at bounding box center [146, 80] width 14 height 22
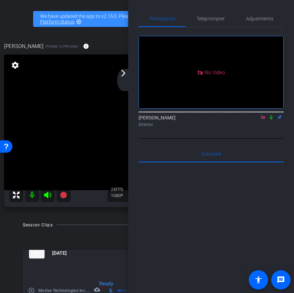
click at [126, 81] on div "arrow_back_ios_new arrow_forward_ios" at bounding box center [124, 80] width 14 height 22
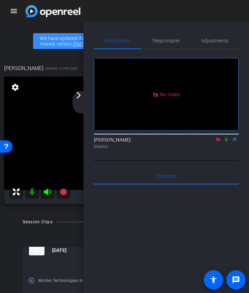
click at [227, 142] on icon at bounding box center [227, 139] width 6 height 5
click at [81, 99] on div "arrow_back_ios_new arrow_forward_ios" at bounding box center [79, 102] width 14 height 22
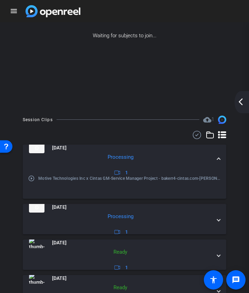
scroll to position [105, 0]
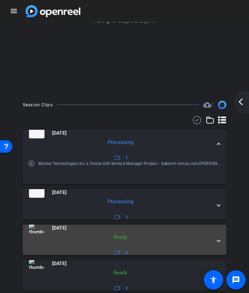
click at [221, 240] on mat-expansion-panel-header "[DATE] Ready 1" at bounding box center [125, 240] width 204 height 30
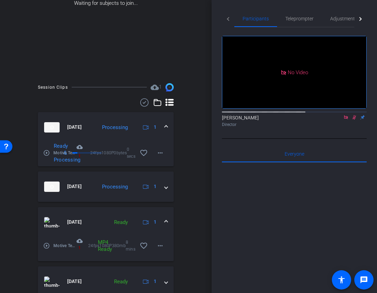
scroll to position [135, 0]
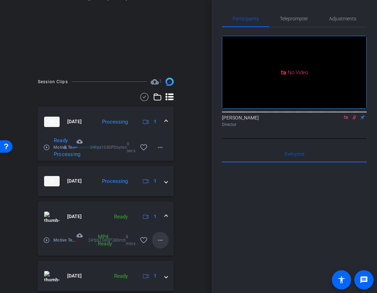
click at [160, 240] on mat-icon "more_horiz" at bounding box center [160, 240] width 8 height 8
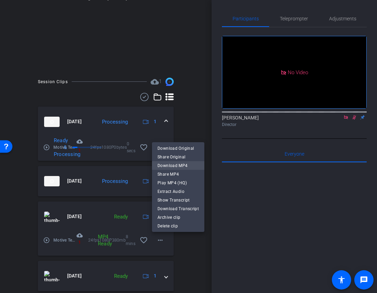
click at [179, 167] on span "Download MP4" at bounding box center [178, 165] width 41 height 8
